Goal: Check status: Check status

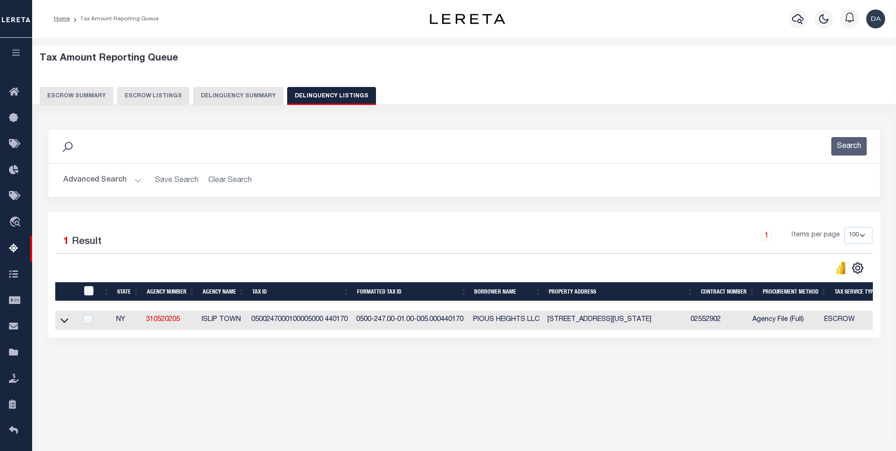
select select "100"
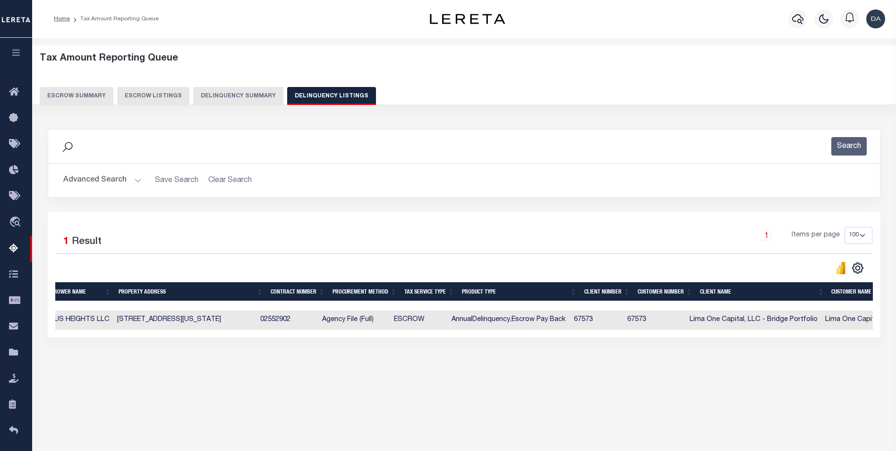
scroll to position [0, 738]
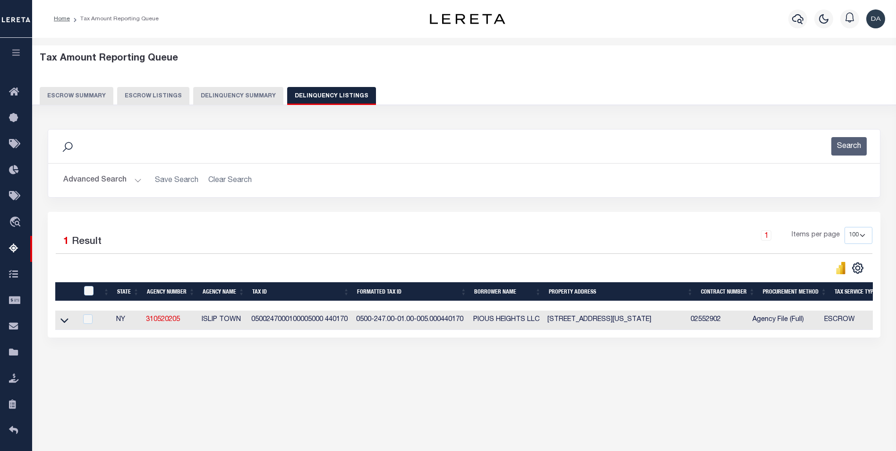
click at [249, 96] on button "Delinquency Summary" at bounding box center [238, 96] width 90 height 18
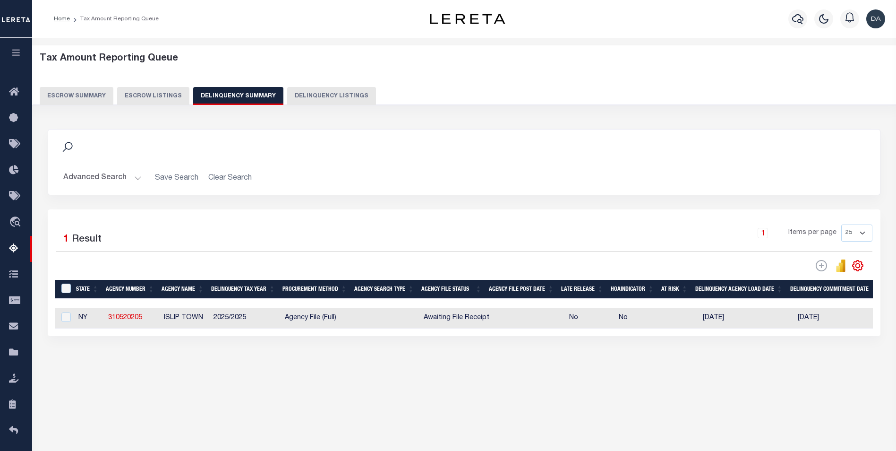
click at [101, 169] on button "Advanced Search" at bounding box center [102, 178] width 78 height 18
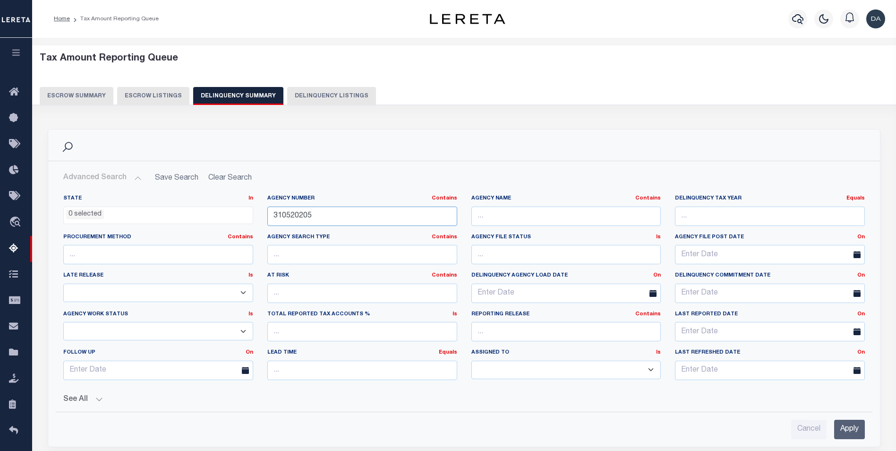
click at [314, 219] on input "310520205" at bounding box center [362, 215] width 190 height 19
paste input "40180000"
type input "340180000"
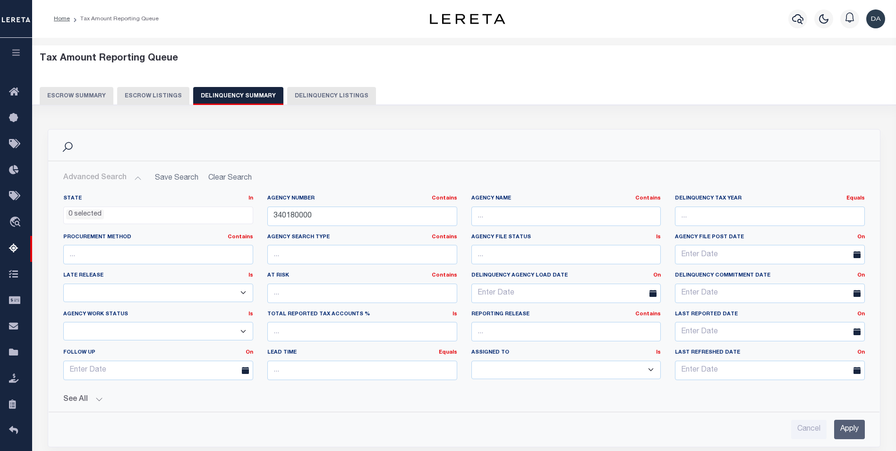
click at [843, 426] on input "Apply" at bounding box center [849, 429] width 31 height 19
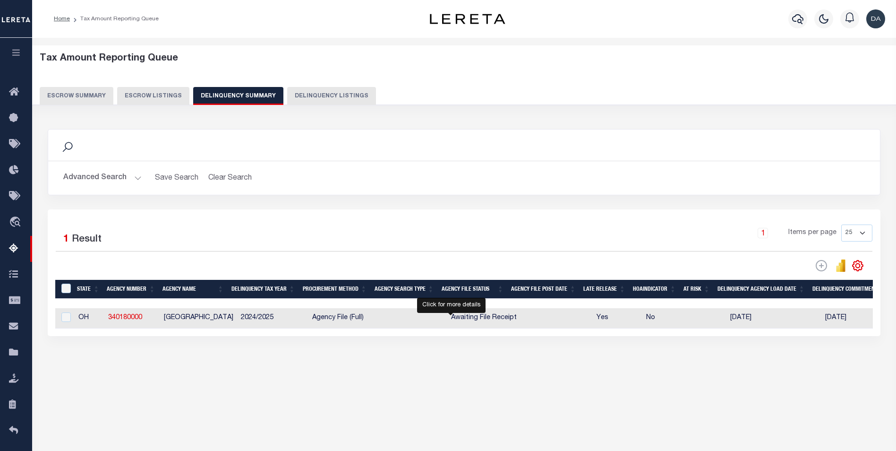
select select "100"
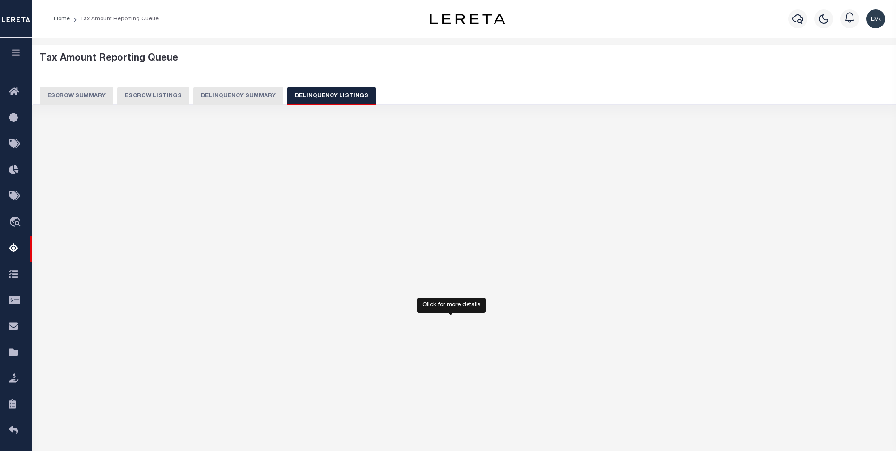
select select "100"
